Goal: Task Accomplishment & Management: Use online tool/utility

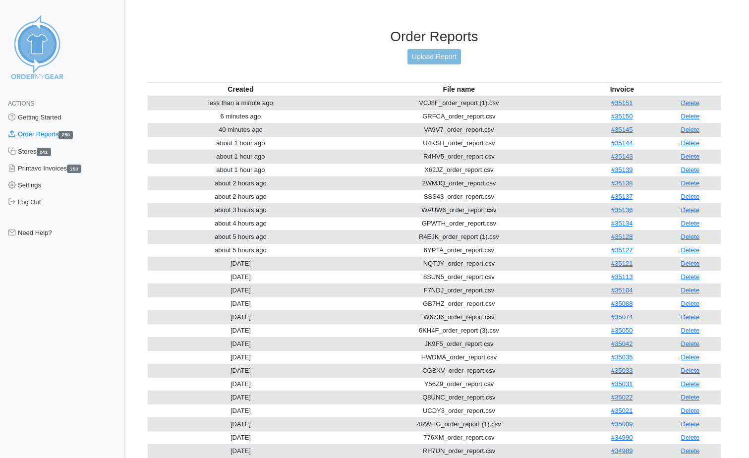
click at [423, 55] on link "Upload Report" at bounding box center [434, 56] width 54 height 15
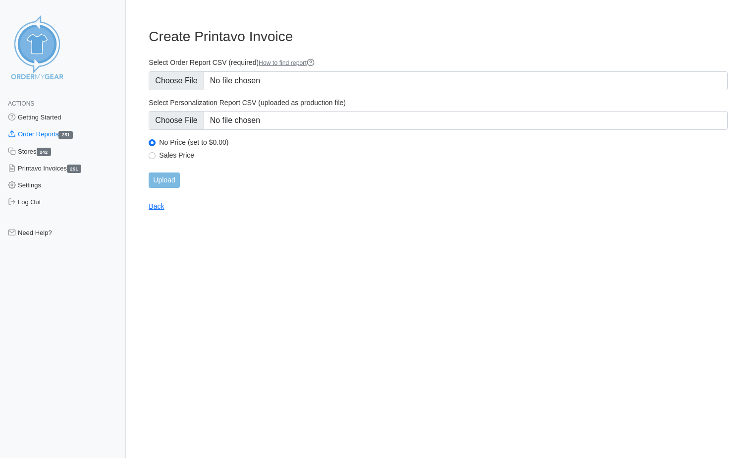
type input "C:\fakepath\YUSPG_order_report.csv"
click at [178, 185] on input "Upload" at bounding box center [164, 179] width 31 height 15
